Goal: Task Accomplishment & Management: Use online tool/utility

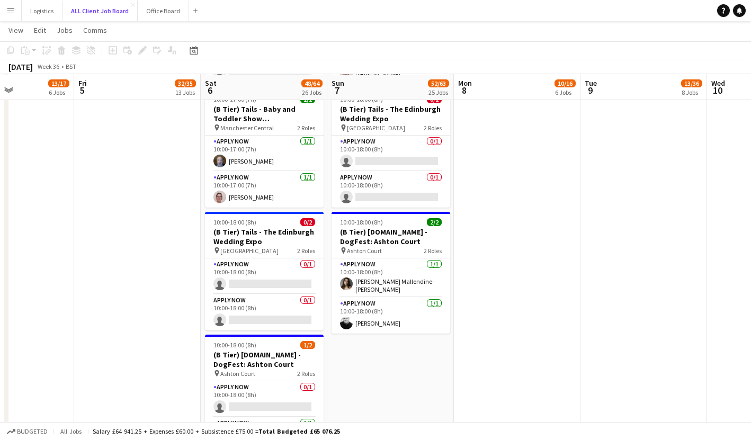
scroll to position [3367, 0]
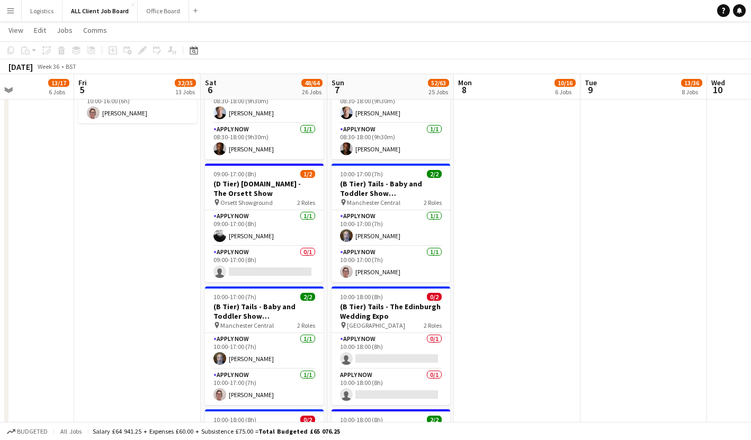
click at [16, 8] on button "Menu" at bounding box center [10, 10] width 21 height 21
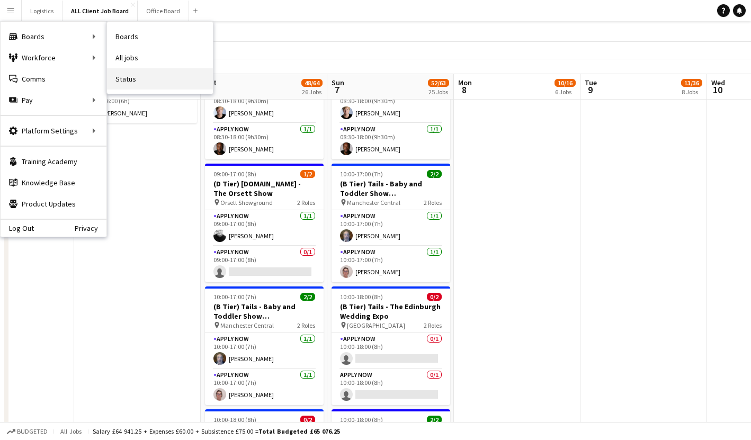
click at [130, 85] on link "Status" at bounding box center [160, 78] width 106 height 21
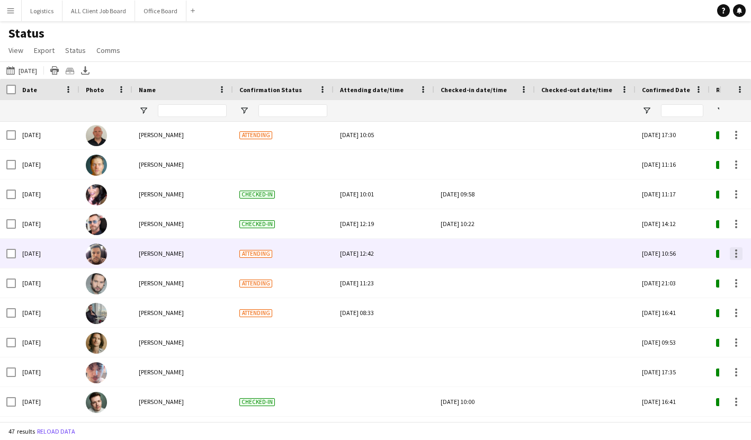
click at [737, 252] on div at bounding box center [736, 253] width 13 height 13
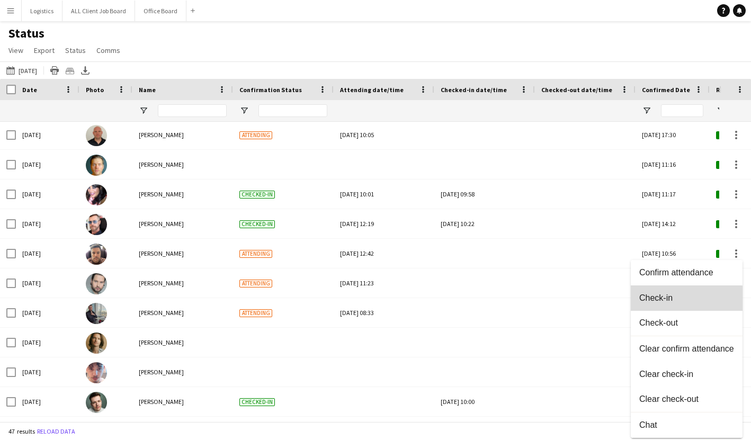
click at [667, 304] on button "Check-in" at bounding box center [687, 297] width 112 height 25
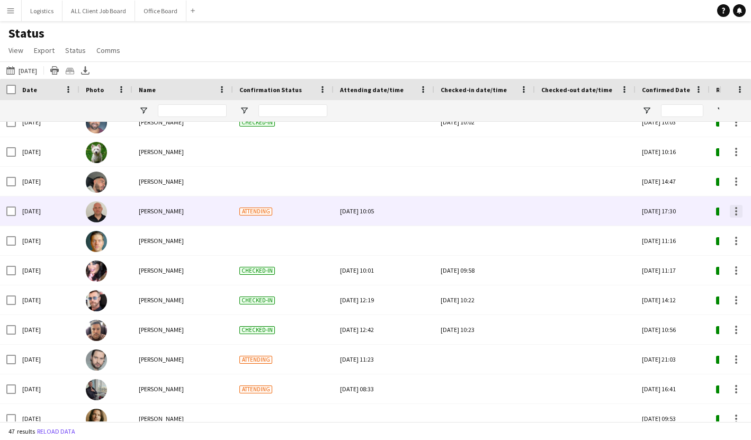
click at [734, 214] on div at bounding box center [736, 211] width 13 height 13
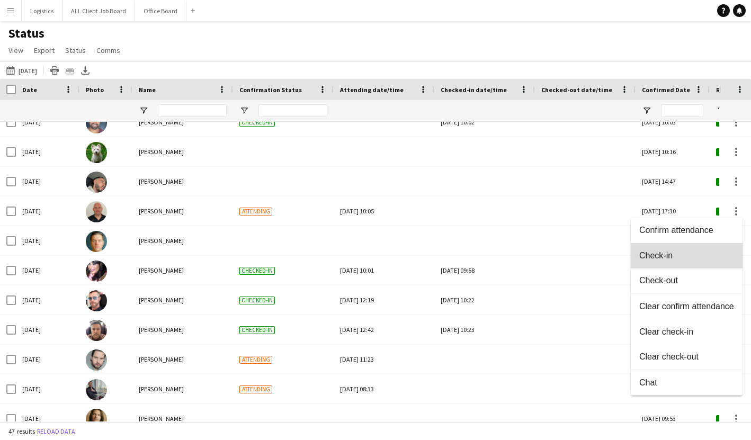
click at [664, 253] on span "Check-in" at bounding box center [686, 256] width 95 height 10
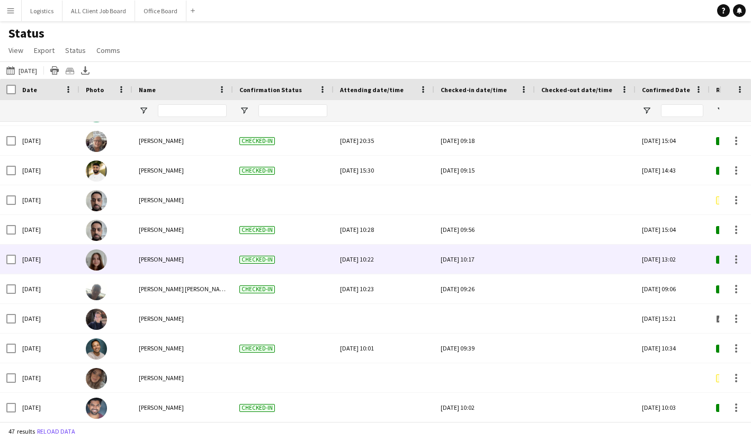
scroll to position [523, 0]
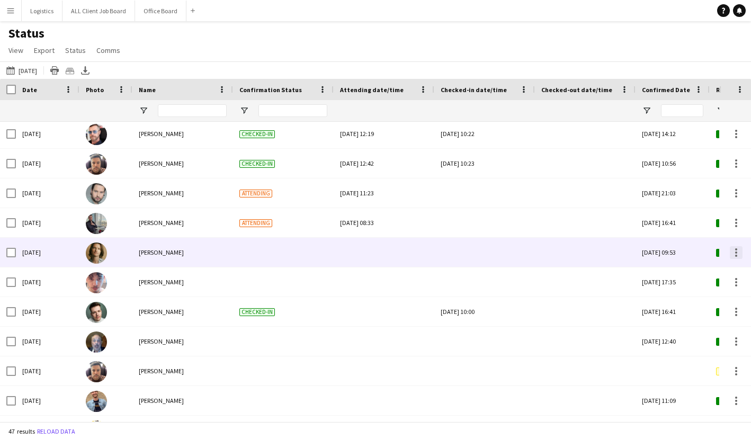
click at [737, 253] on div at bounding box center [736, 252] width 13 height 13
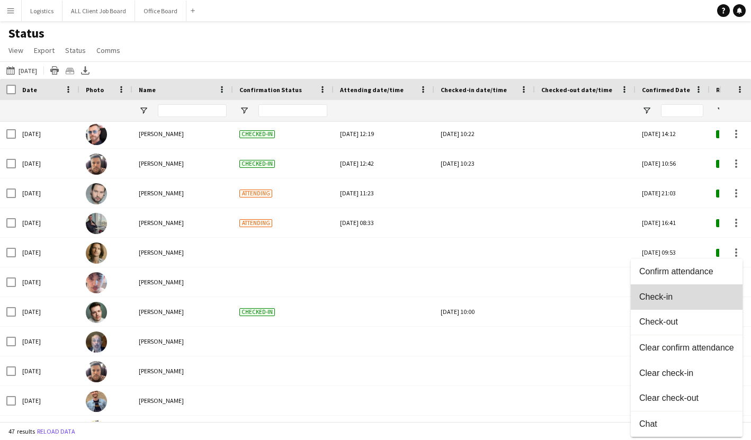
click at [665, 300] on span "Check-in" at bounding box center [686, 297] width 95 height 10
